Goal: Task Accomplishment & Management: Manage account settings

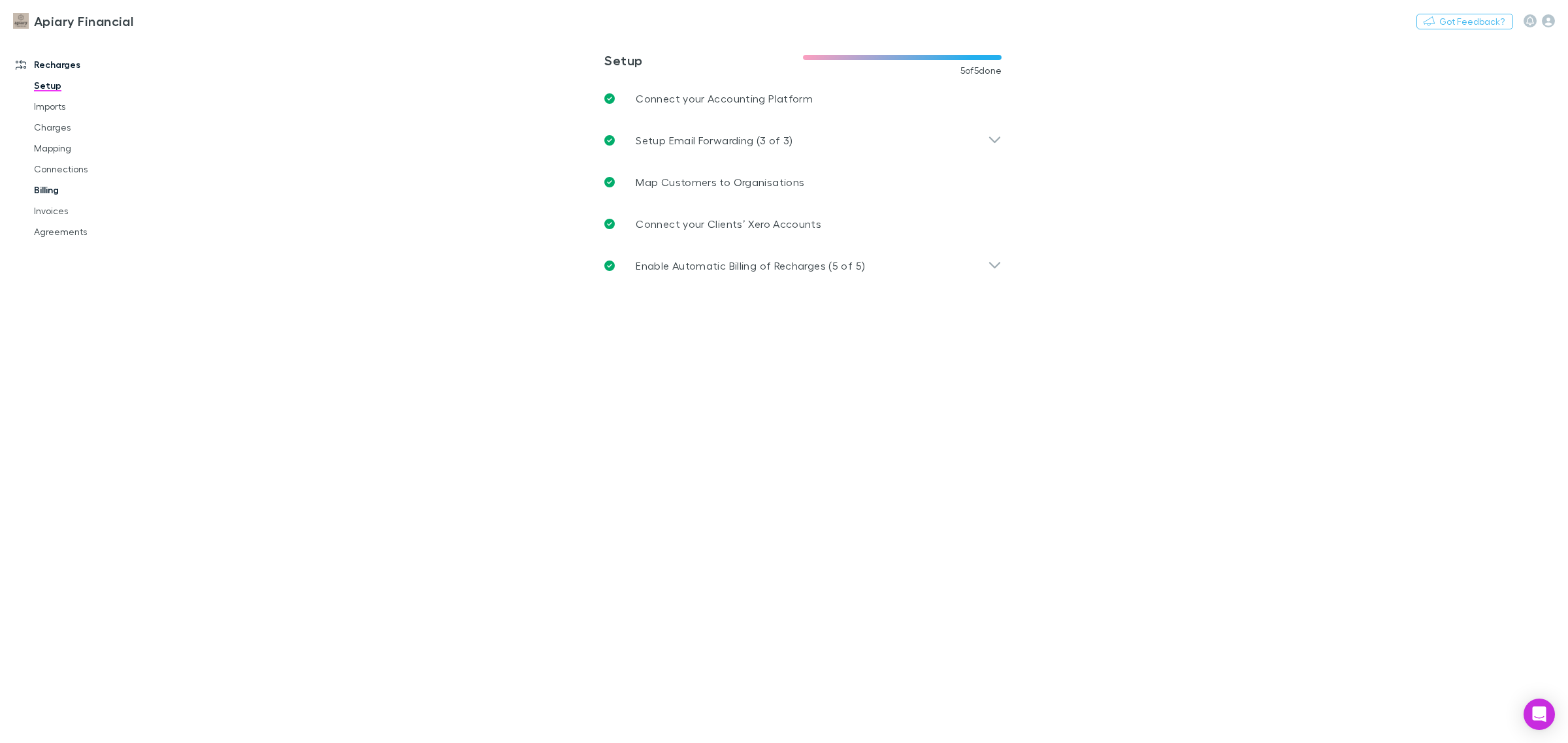
click at [49, 191] on link "Billing" at bounding box center [102, 190] width 164 height 21
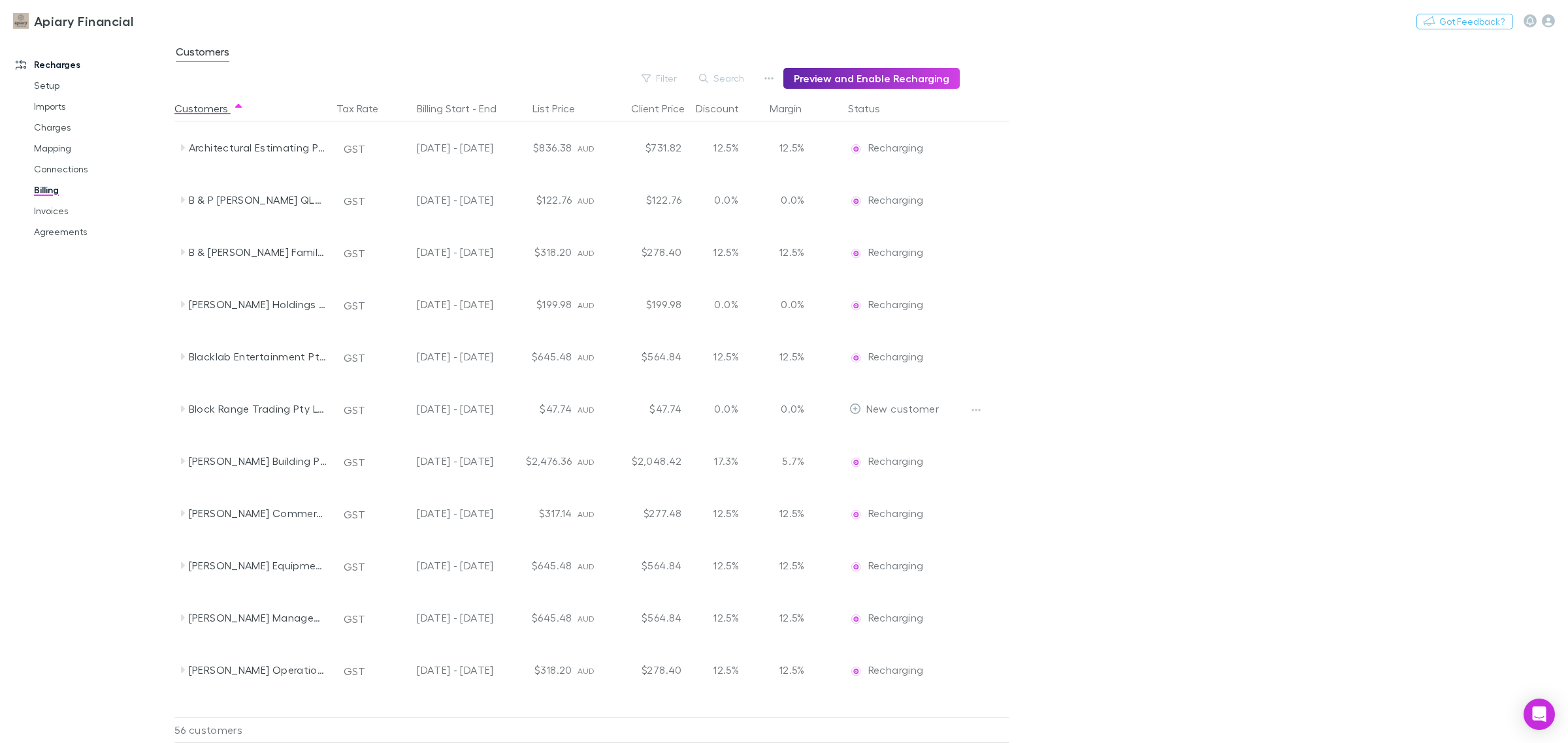
click at [71, 21] on h3 "Apiary Financial" at bounding box center [83, 21] width 99 height 15
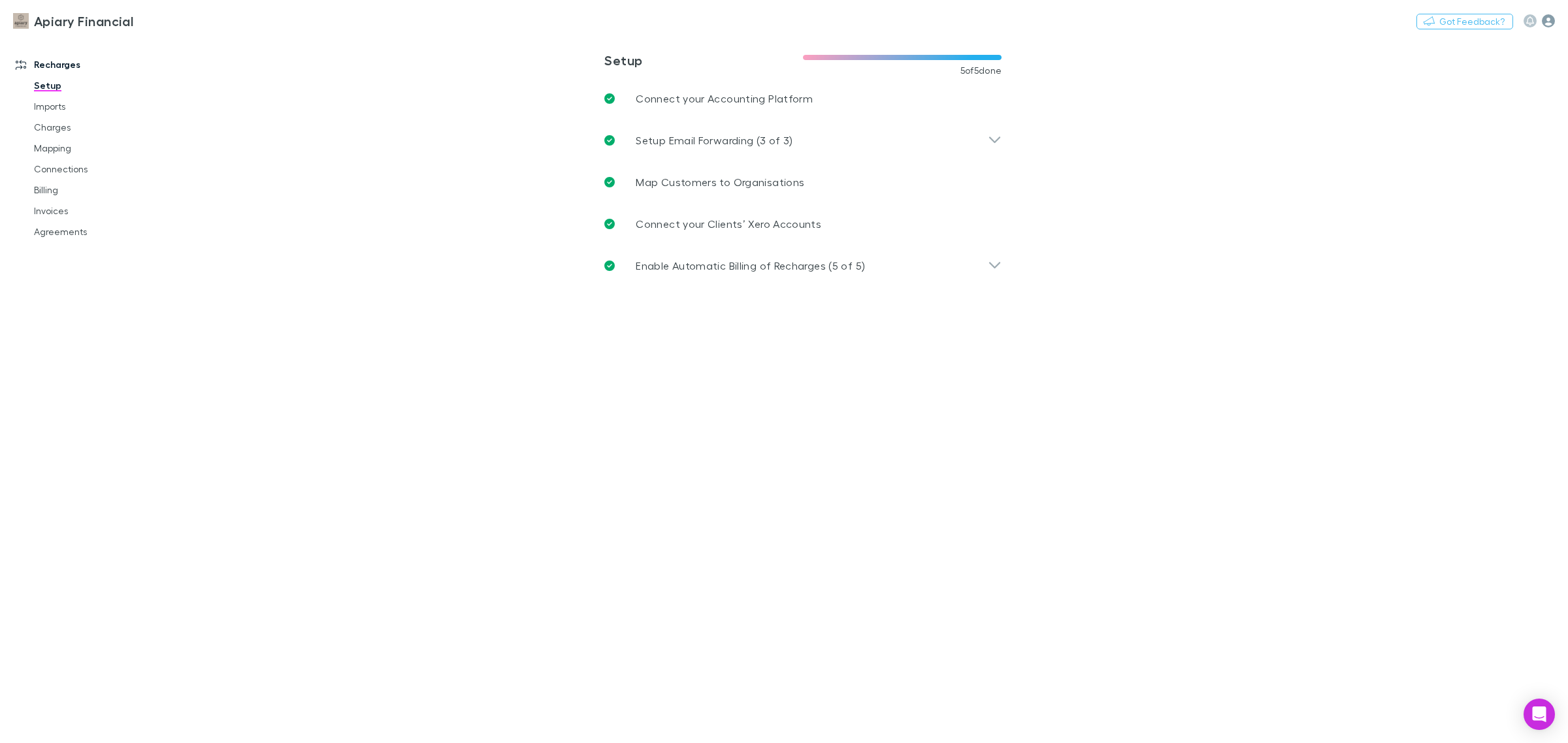
click at [1550, 21] on icon "button" at bounding box center [1548, 21] width 13 height 13
click at [1421, 134] on span "My account" at bounding box center [1465, 134] width 159 height 15
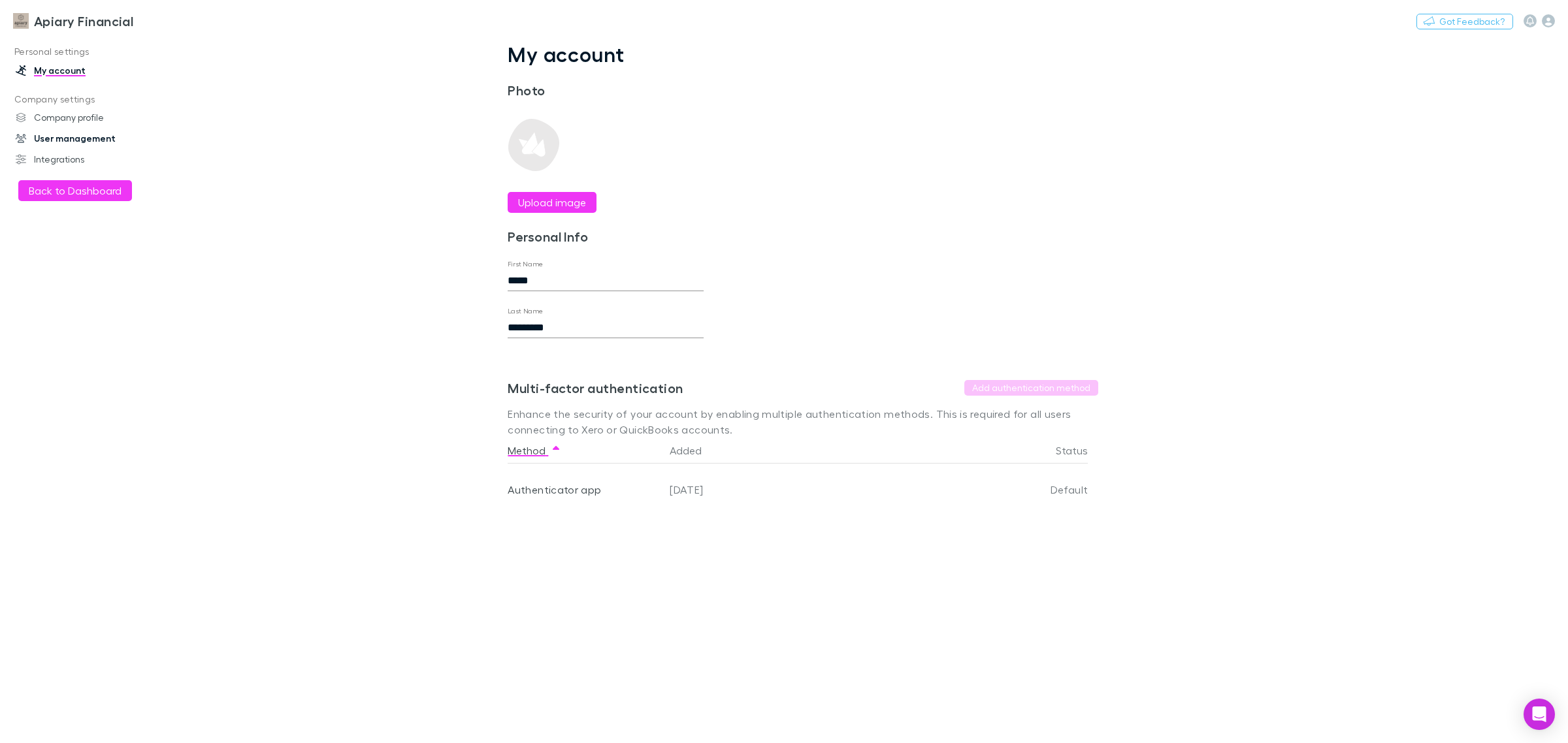
click at [53, 138] on link "User management" at bounding box center [93, 138] width 182 height 21
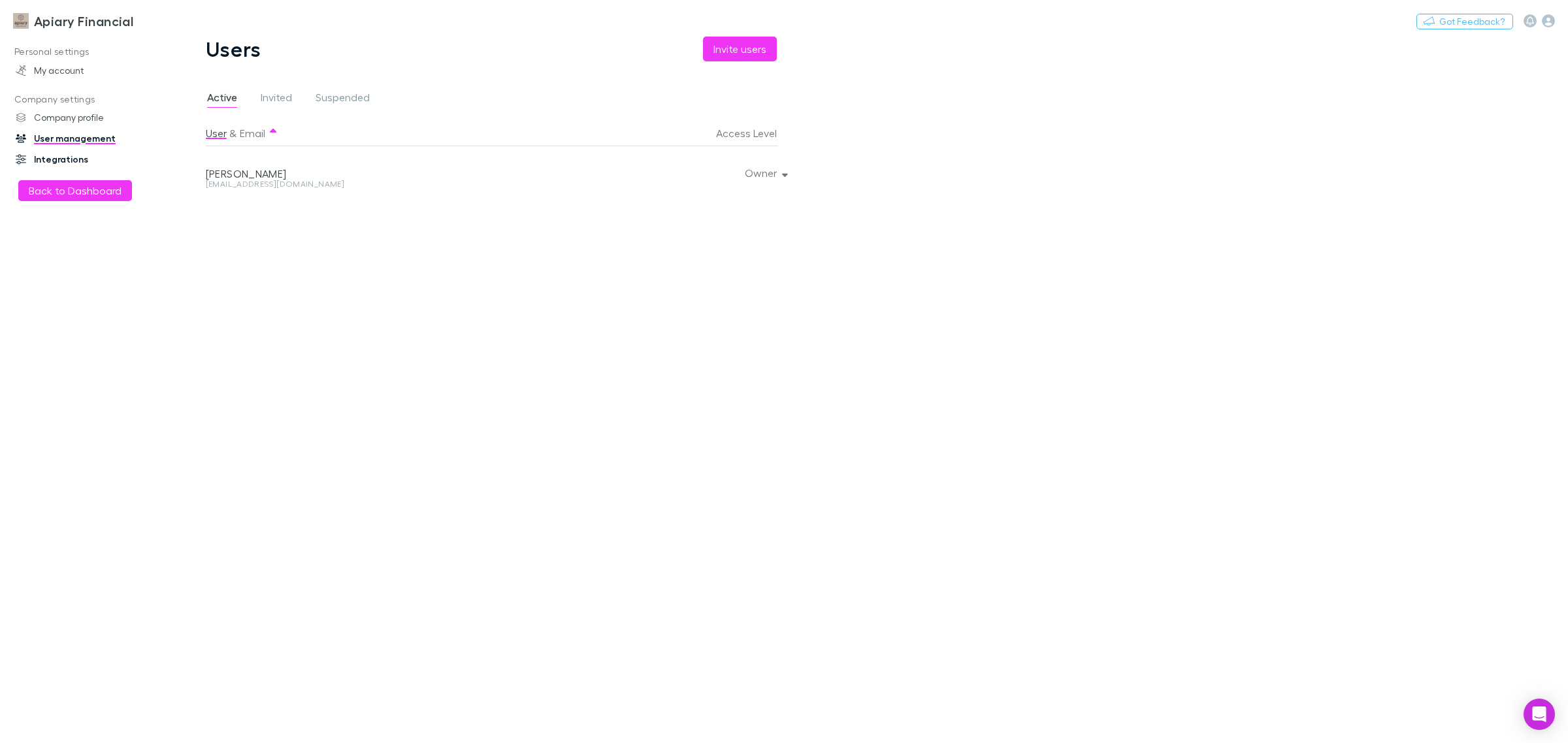
click at [63, 161] on link "Integrations" at bounding box center [93, 159] width 182 height 21
